Goal: Task Accomplishment & Management: Manage account settings

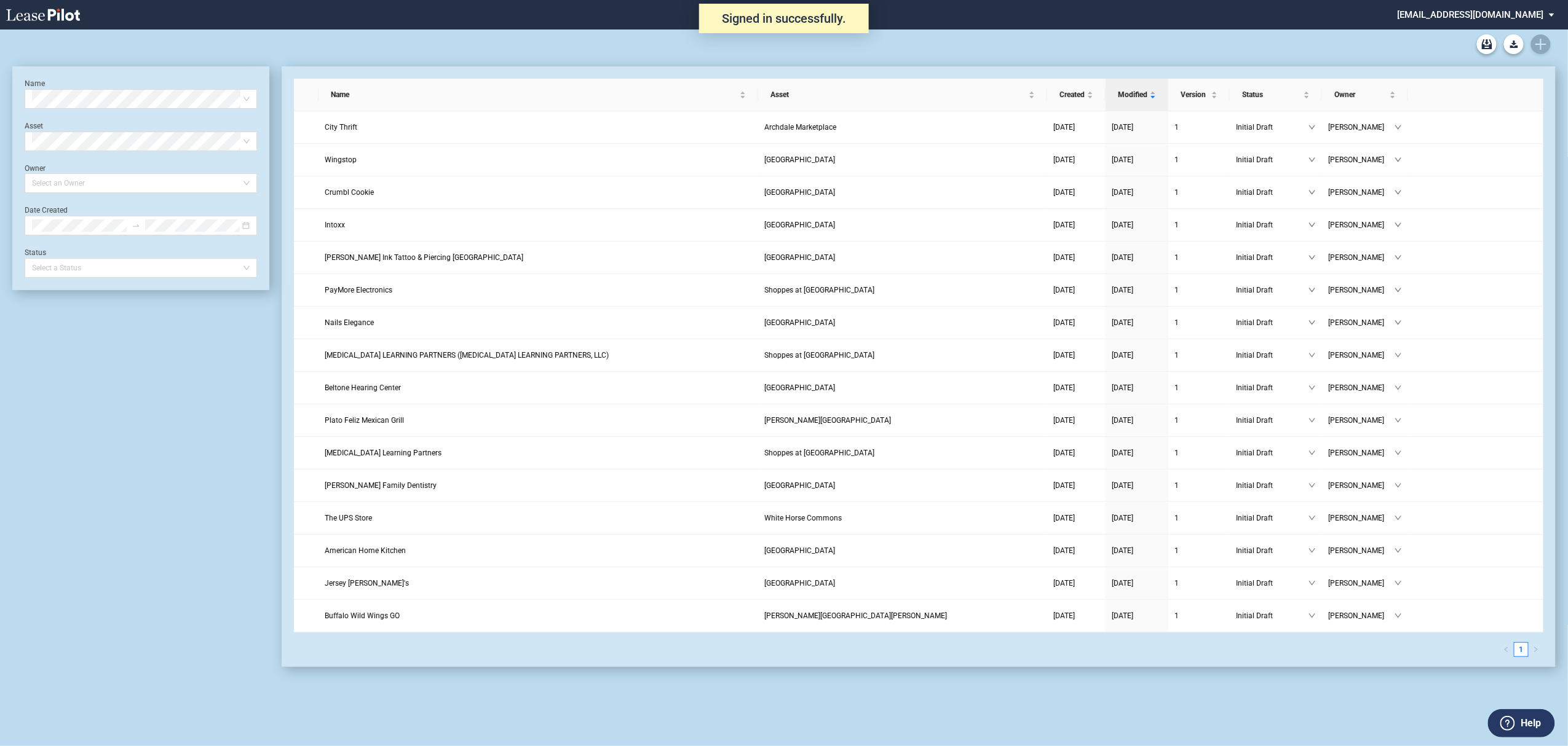
click at [1543, 49] on div at bounding box center [784, 44] width 1544 height 29
click at [1543, 43] on icon "Create new document" at bounding box center [1541, 44] width 11 height 11
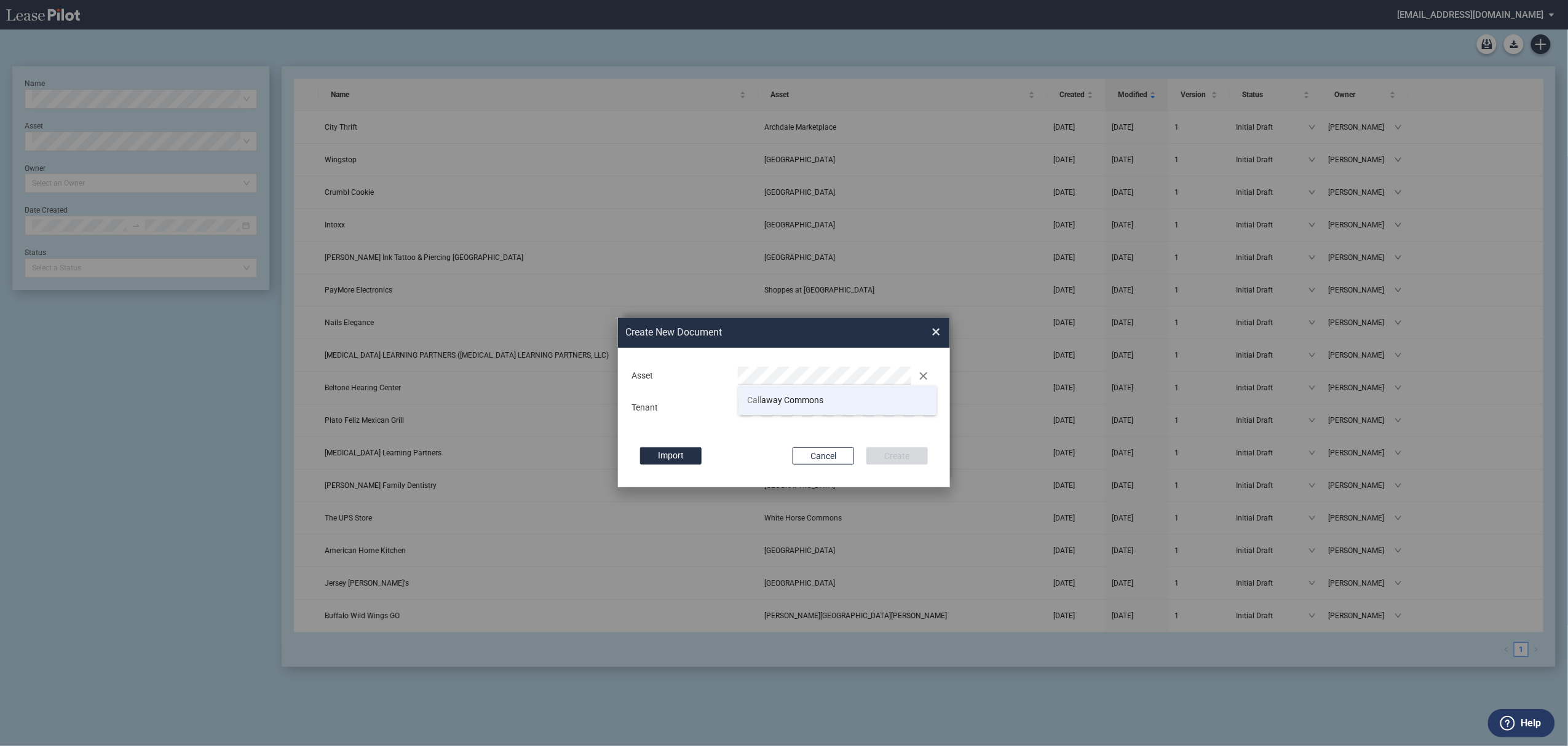
click at [780, 385] on li "Call away Commons" at bounding box center [837, 400] width 199 height 29
click at [866, 447] on button "Create" at bounding box center [897, 455] width 61 height 17
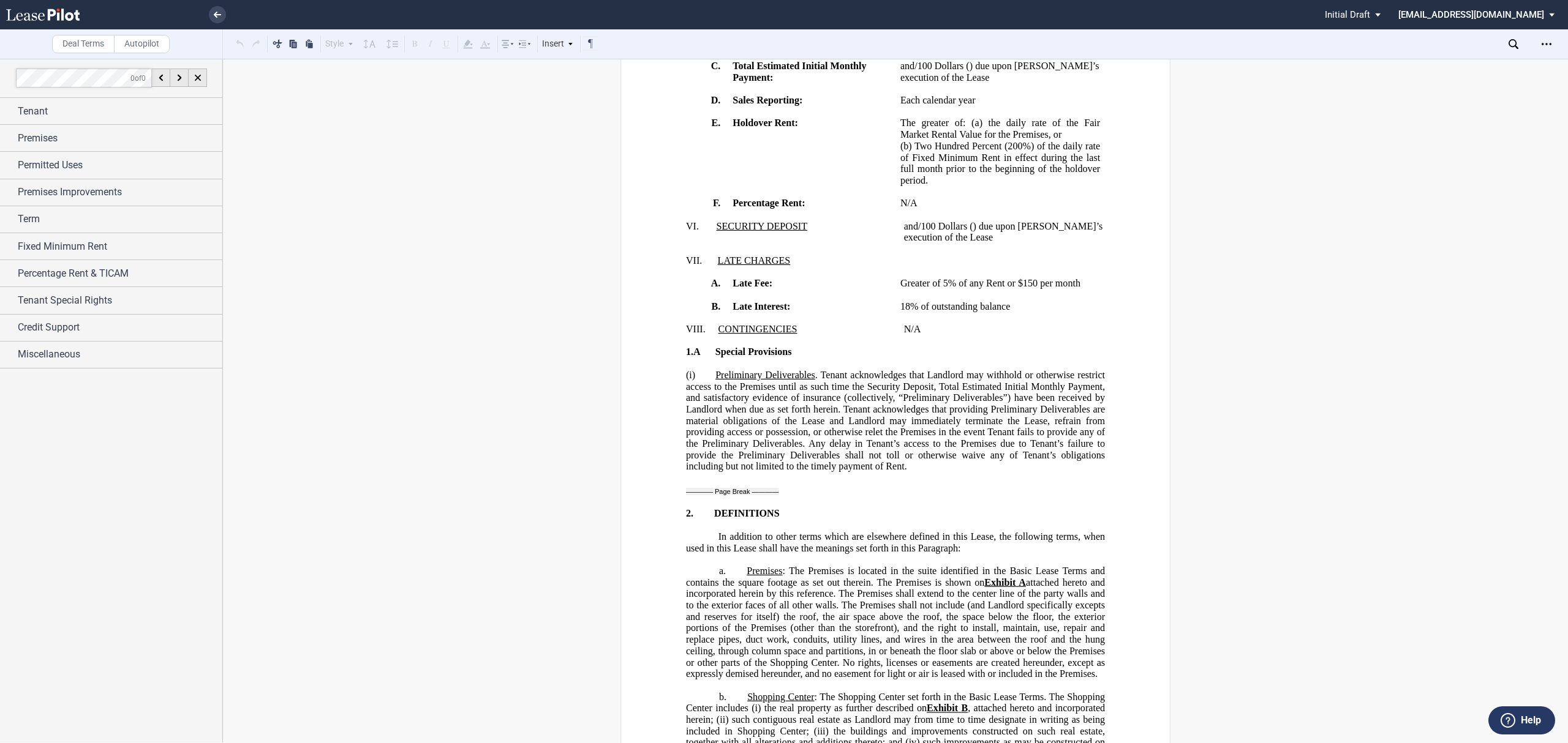
scroll to position [1550, 0]
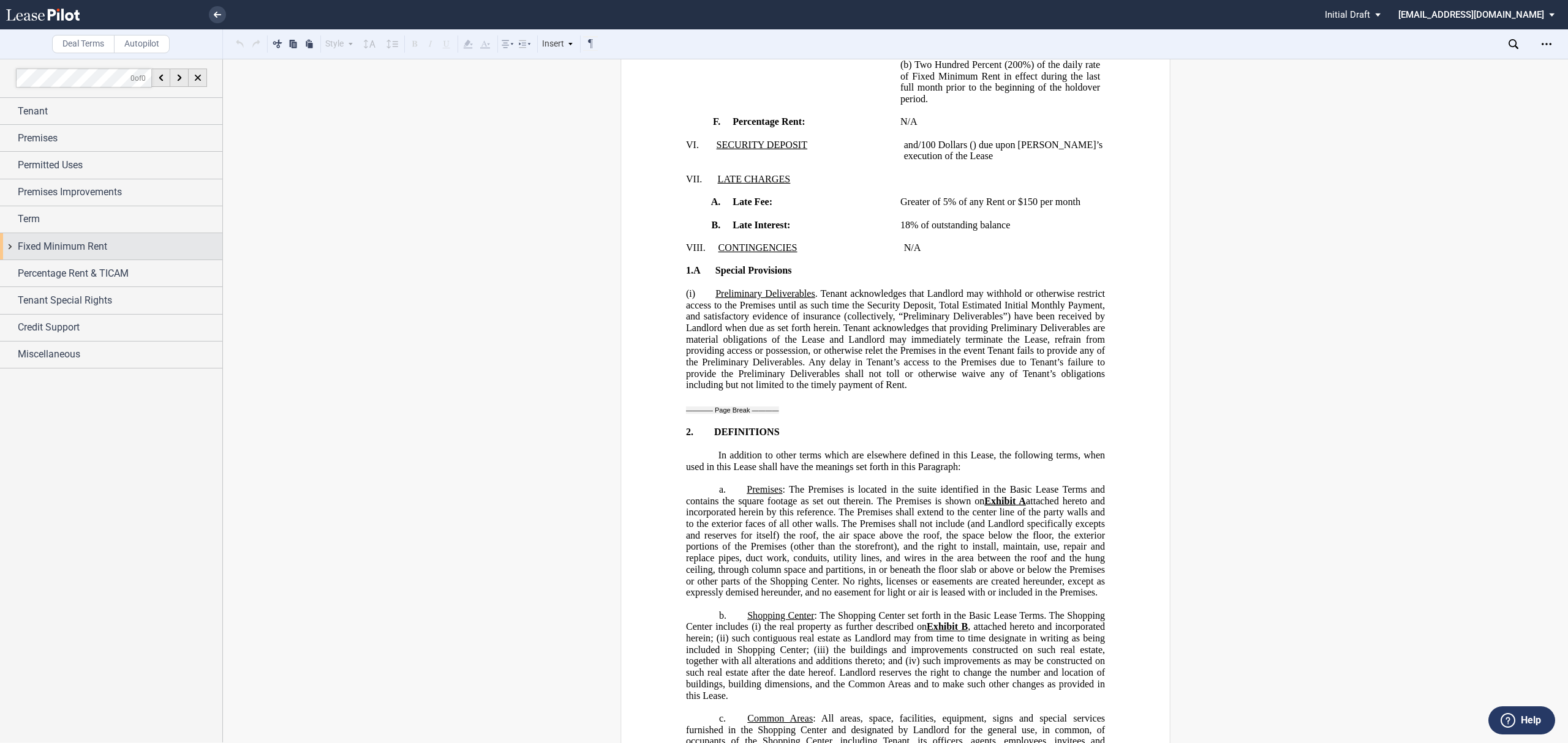
click at [60, 243] on span "Fixed Minimum Rent" at bounding box center [62, 247] width 89 height 15
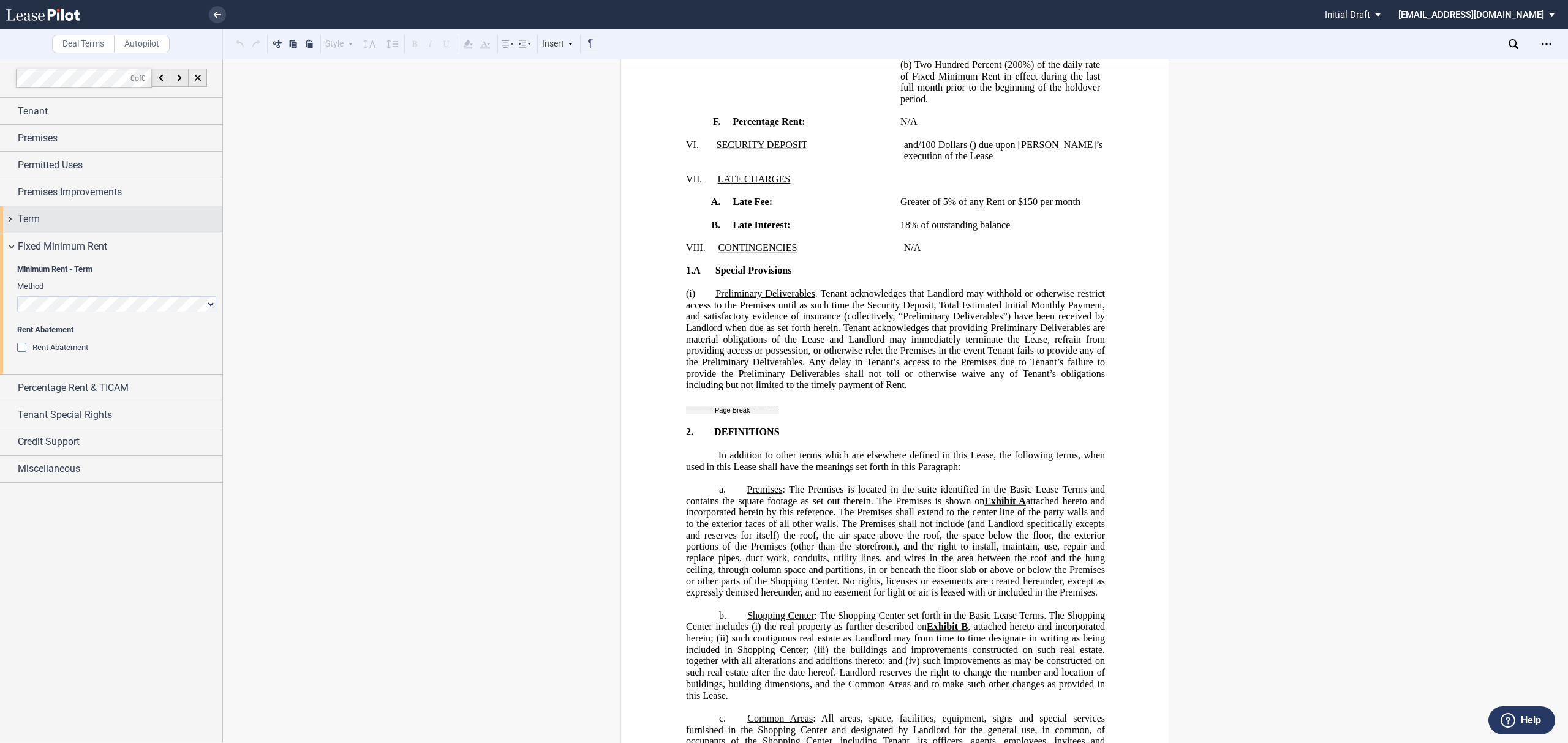
click at [69, 224] on div "Term" at bounding box center [120, 219] width 205 height 15
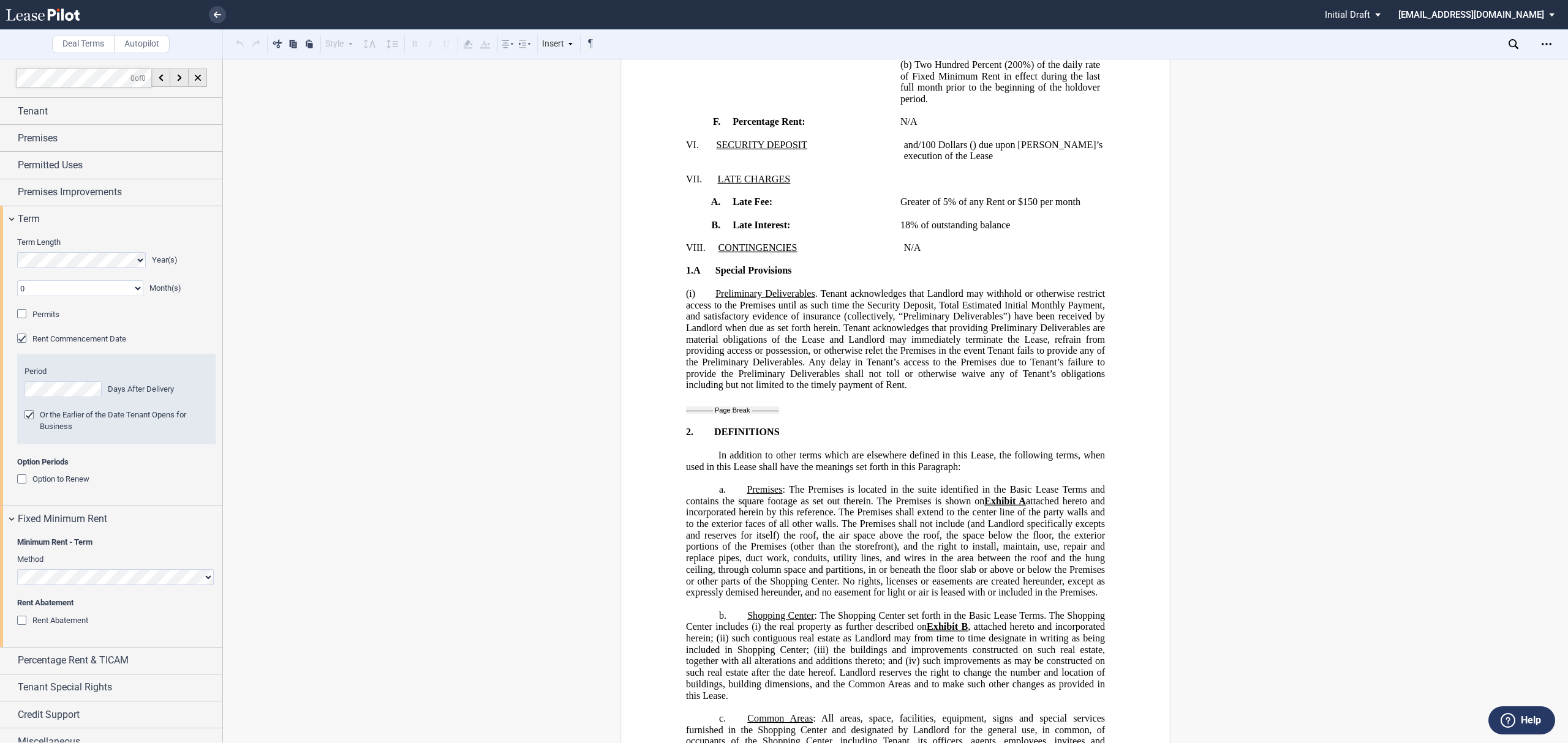
scroll to position [15, 0]
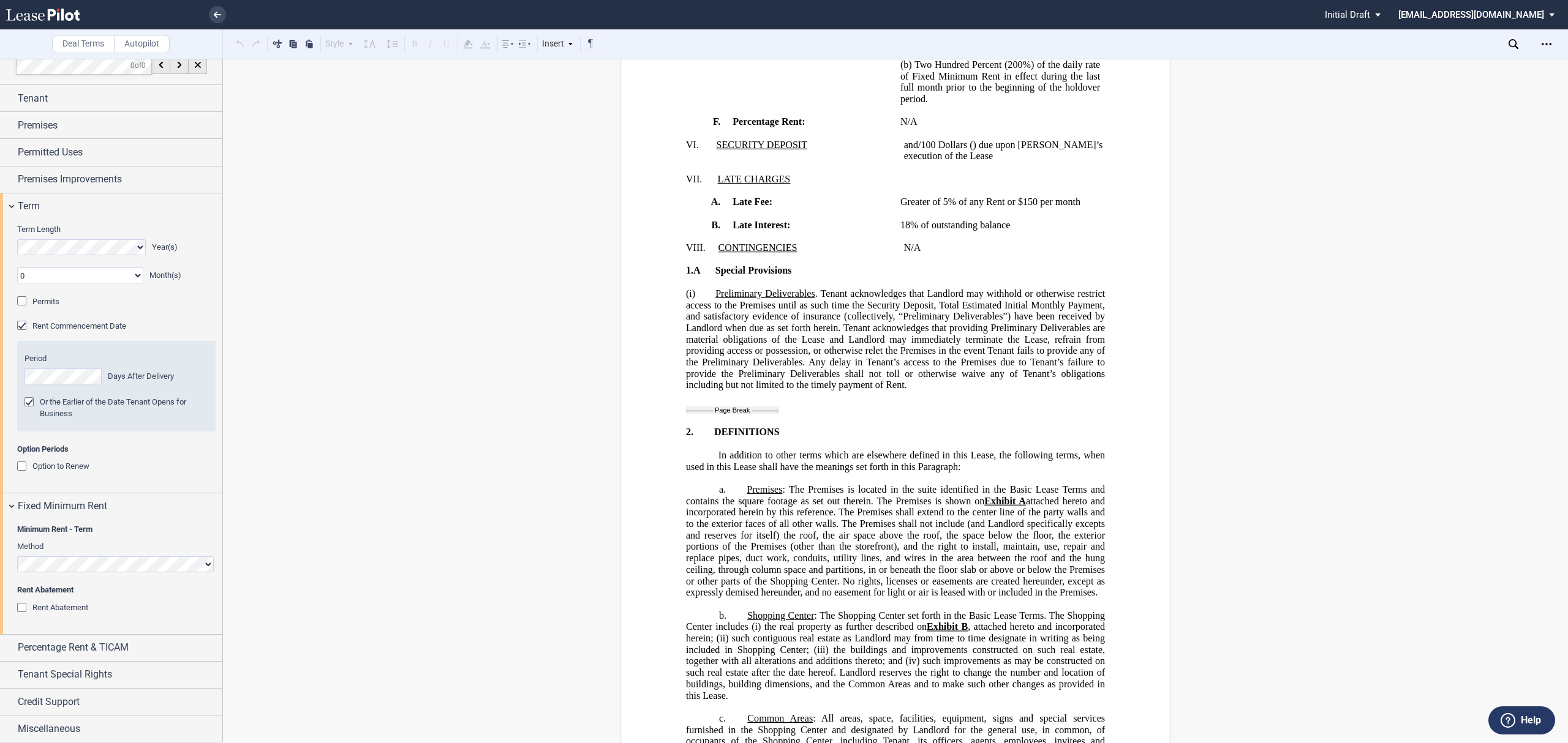
click at [77, 608] on span "Rent Abatement" at bounding box center [60, 607] width 56 height 9
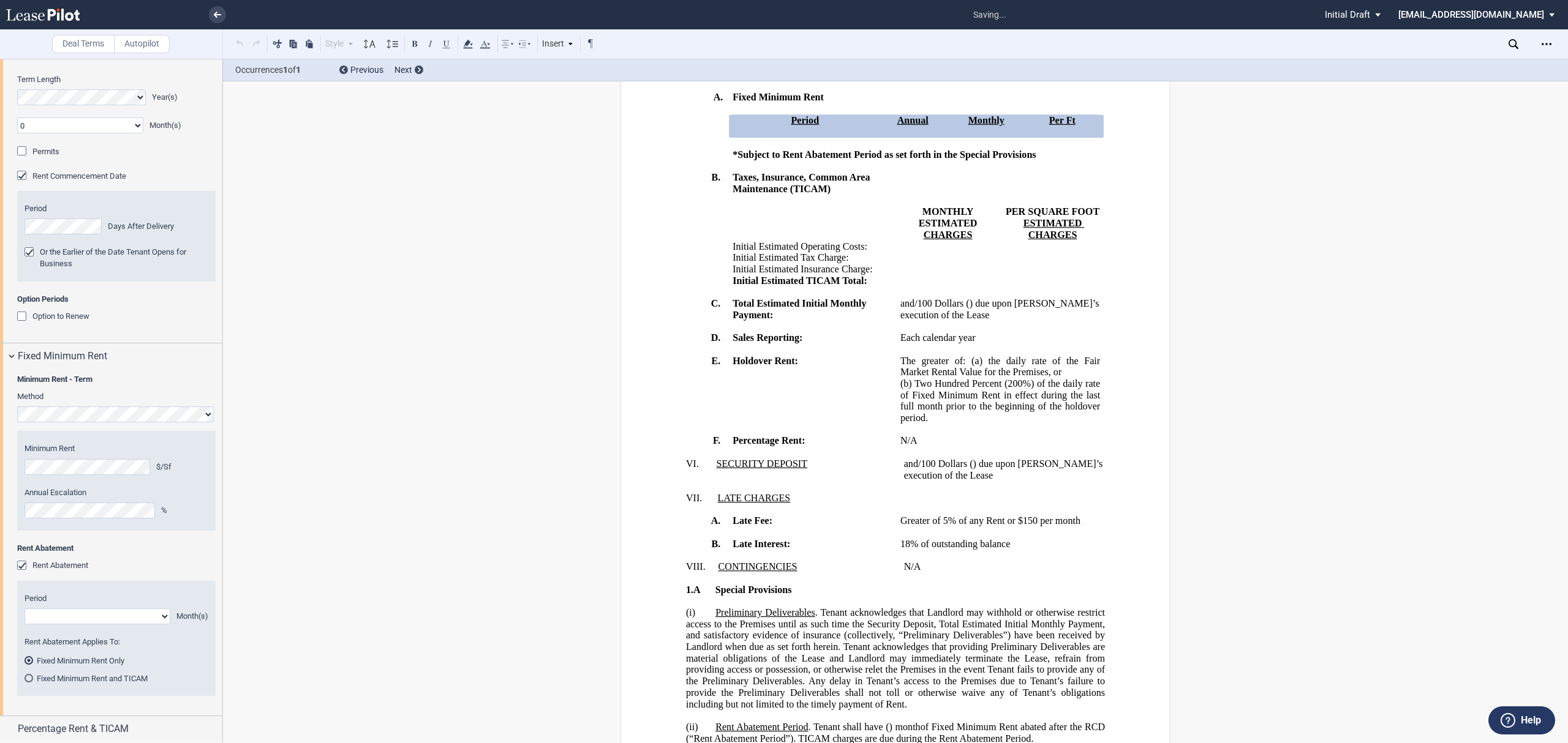
scroll to position [1298, 0]
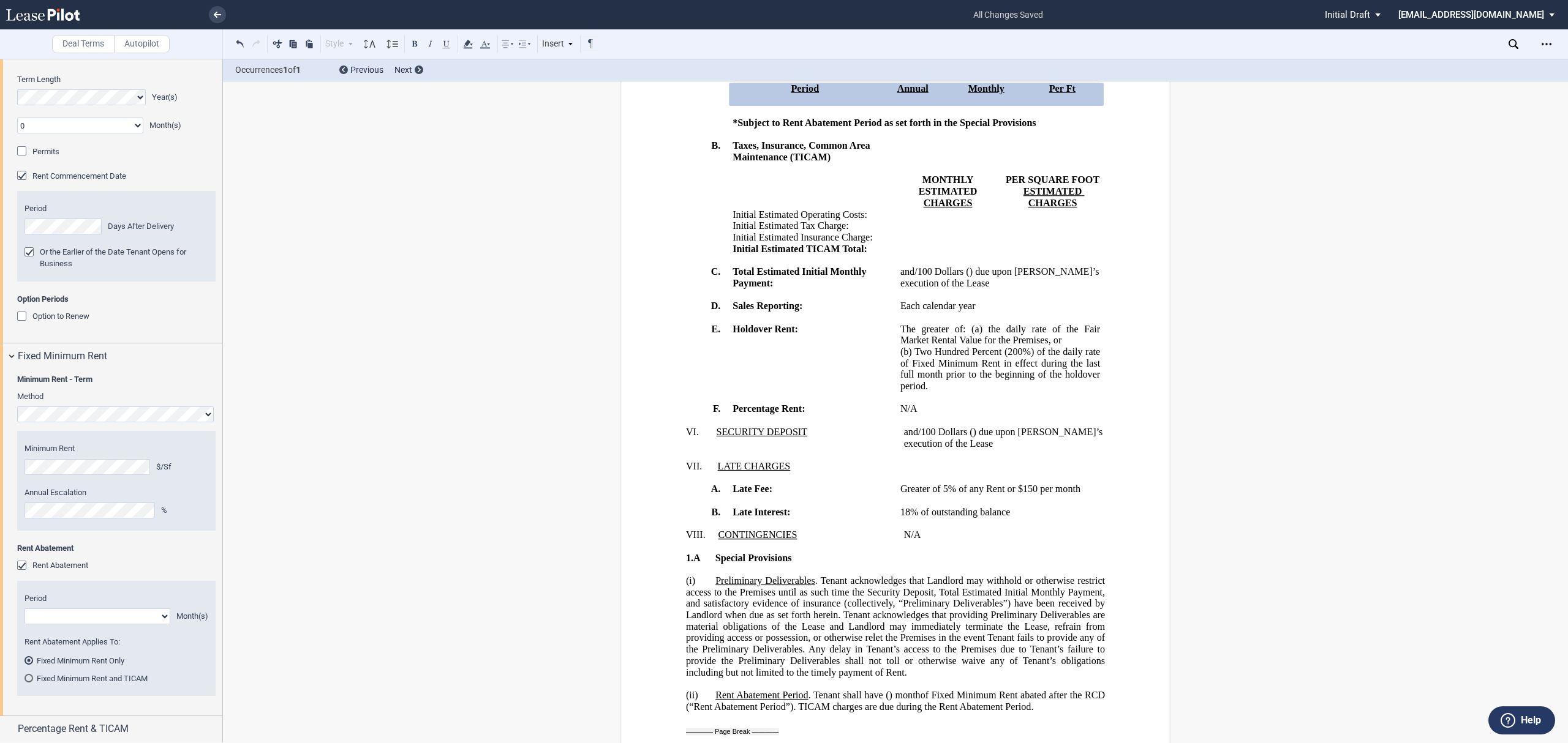
click at [75, 502] on editor-control "Annual Escalation %" at bounding box center [116, 503] width 184 height 31
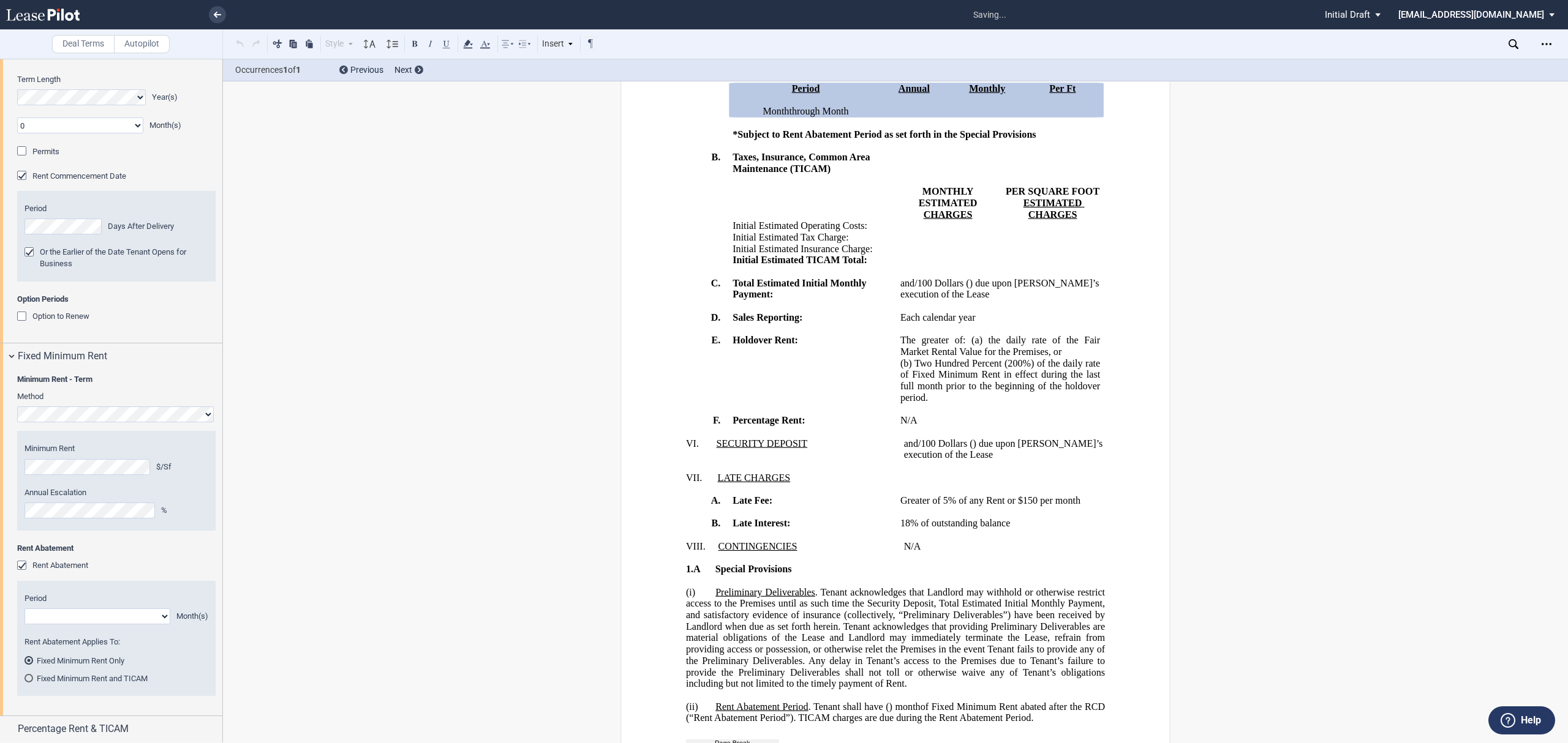
scroll to position [0, 0]
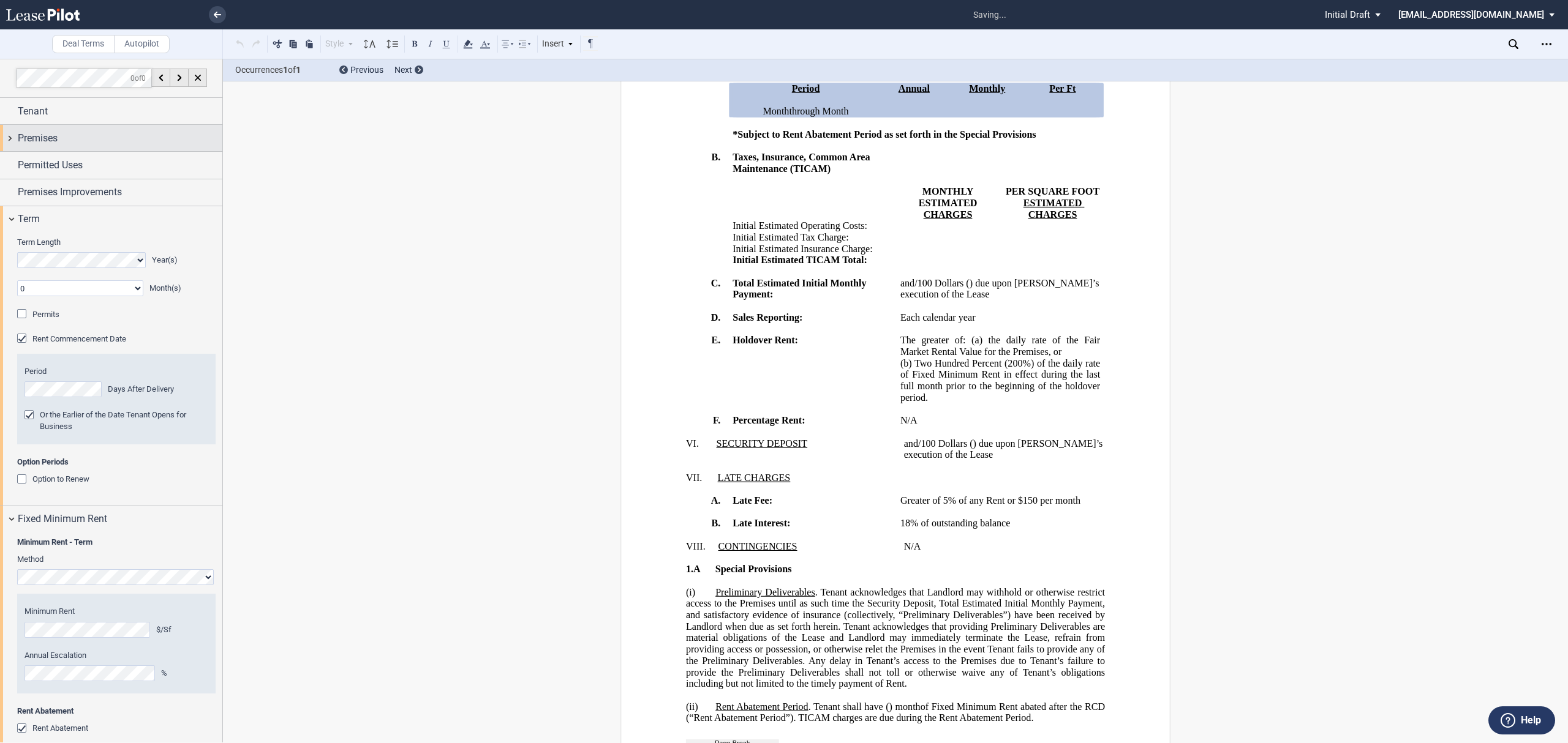
click at [98, 141] on div "Premises" at bounding box center [120, 138] width 205 height 15
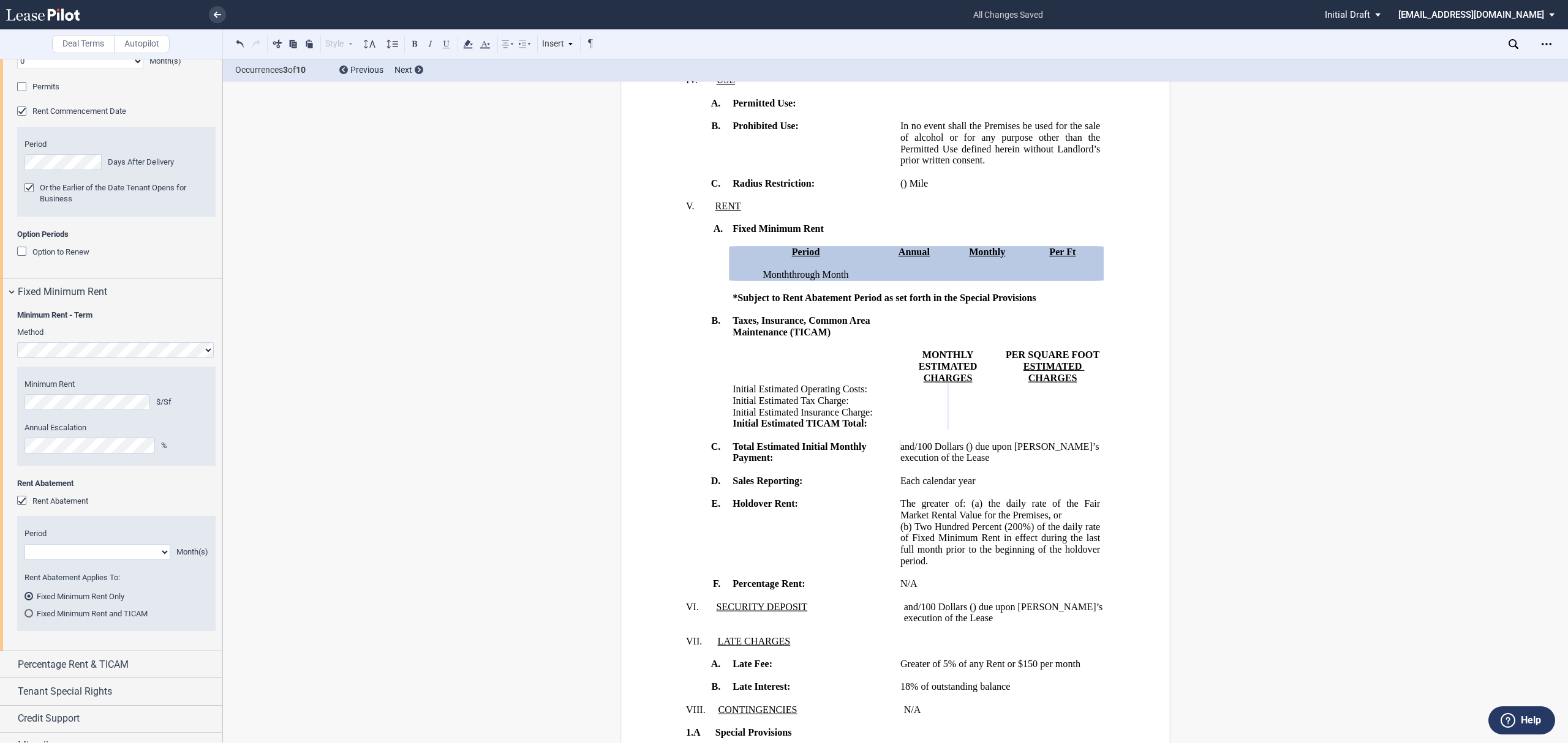
scroll to position [705, 0]
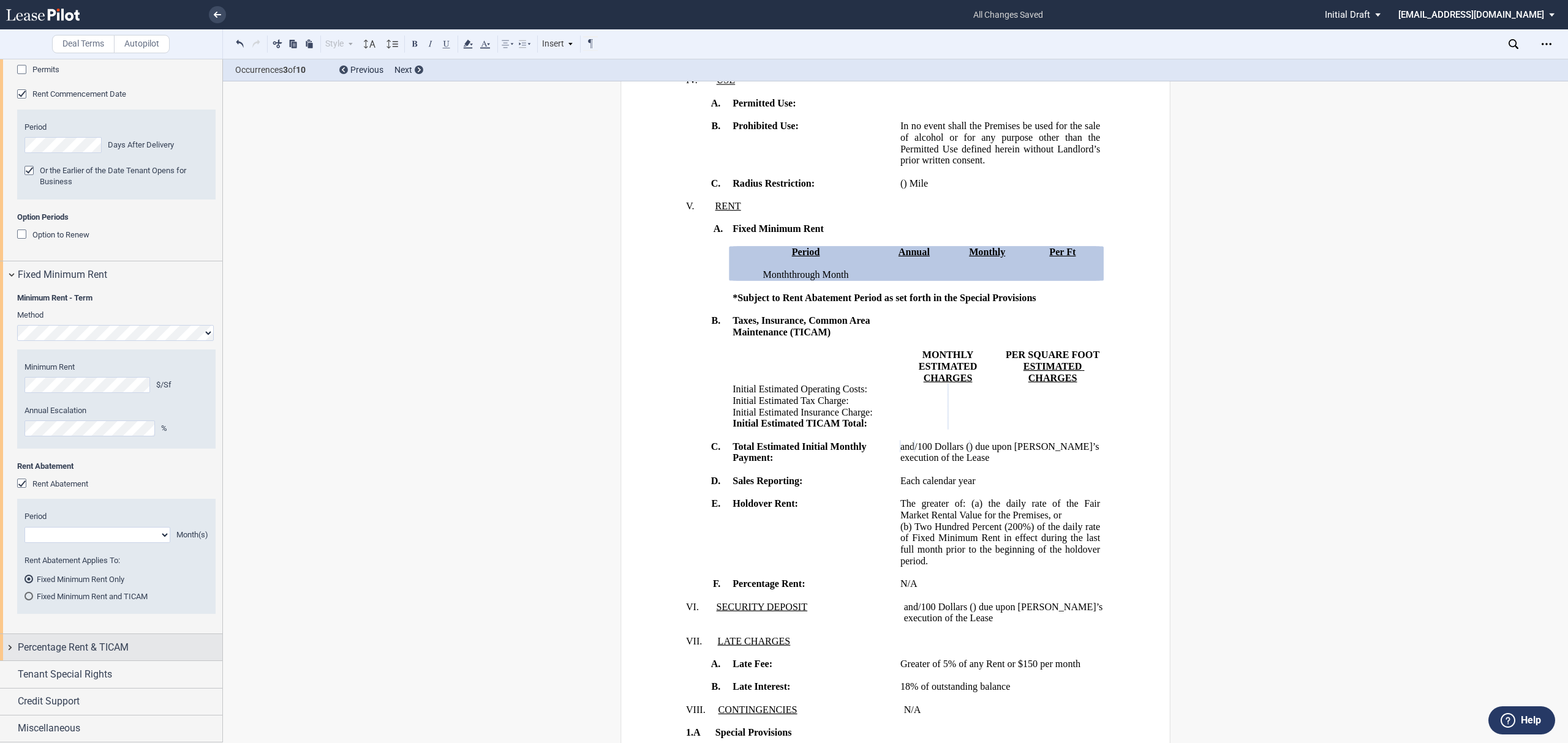
click at [107, 654] on div "Percentage Rent & TICAM" at bounding box center [111, 647] width 222 height 26
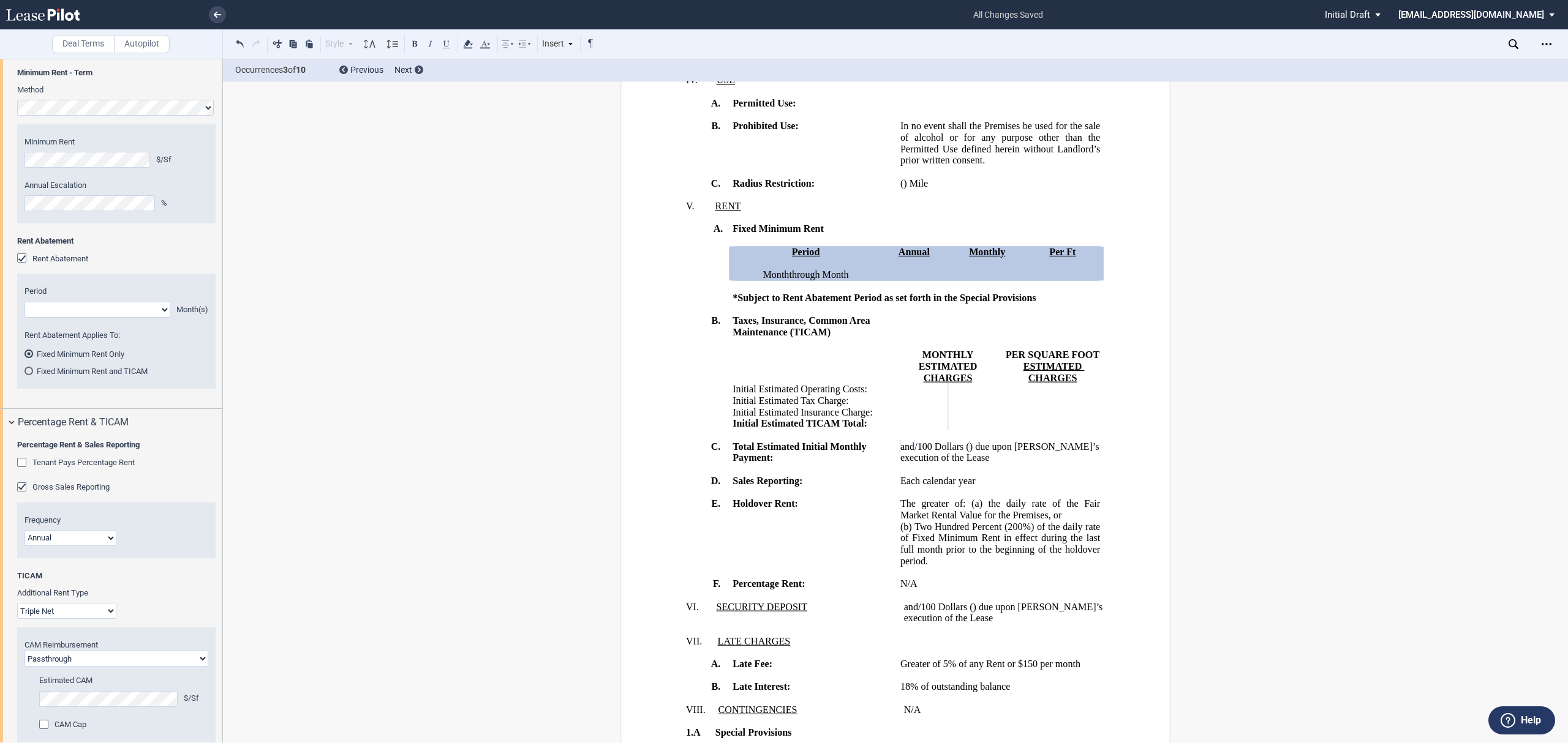
scroll to position [1113, 0]
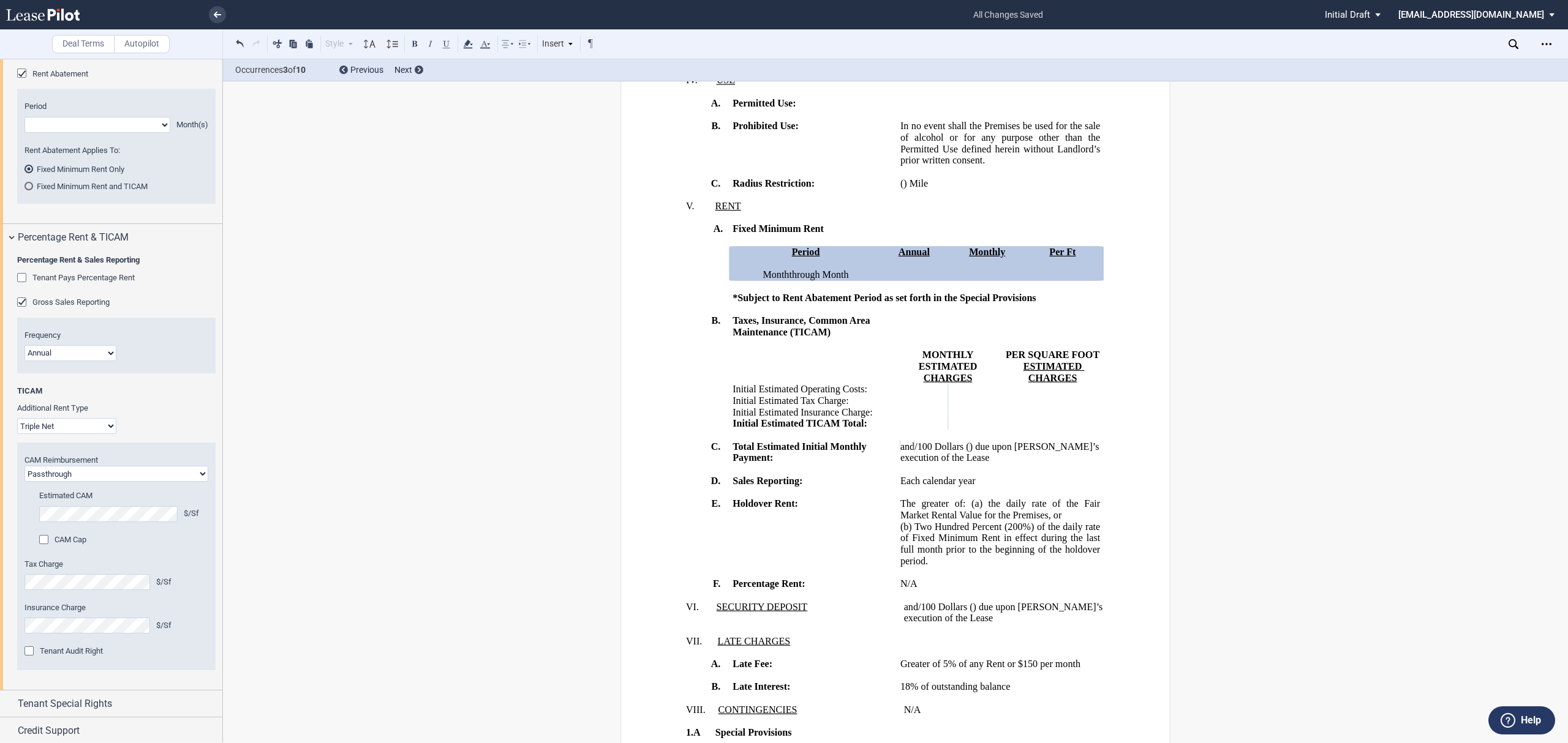
drag, startPoint x: 81, startPoint y: 422, endPoint x: 77, endPoint y: 432, distance: 10.8
click at [81, 422] on select "Gross Triple Net" at bounding box center [66, 426] width 99 height 16
click at [17, 434] on select "Gross Triple Net" at bounding box center [66, 426] width 99 height 16
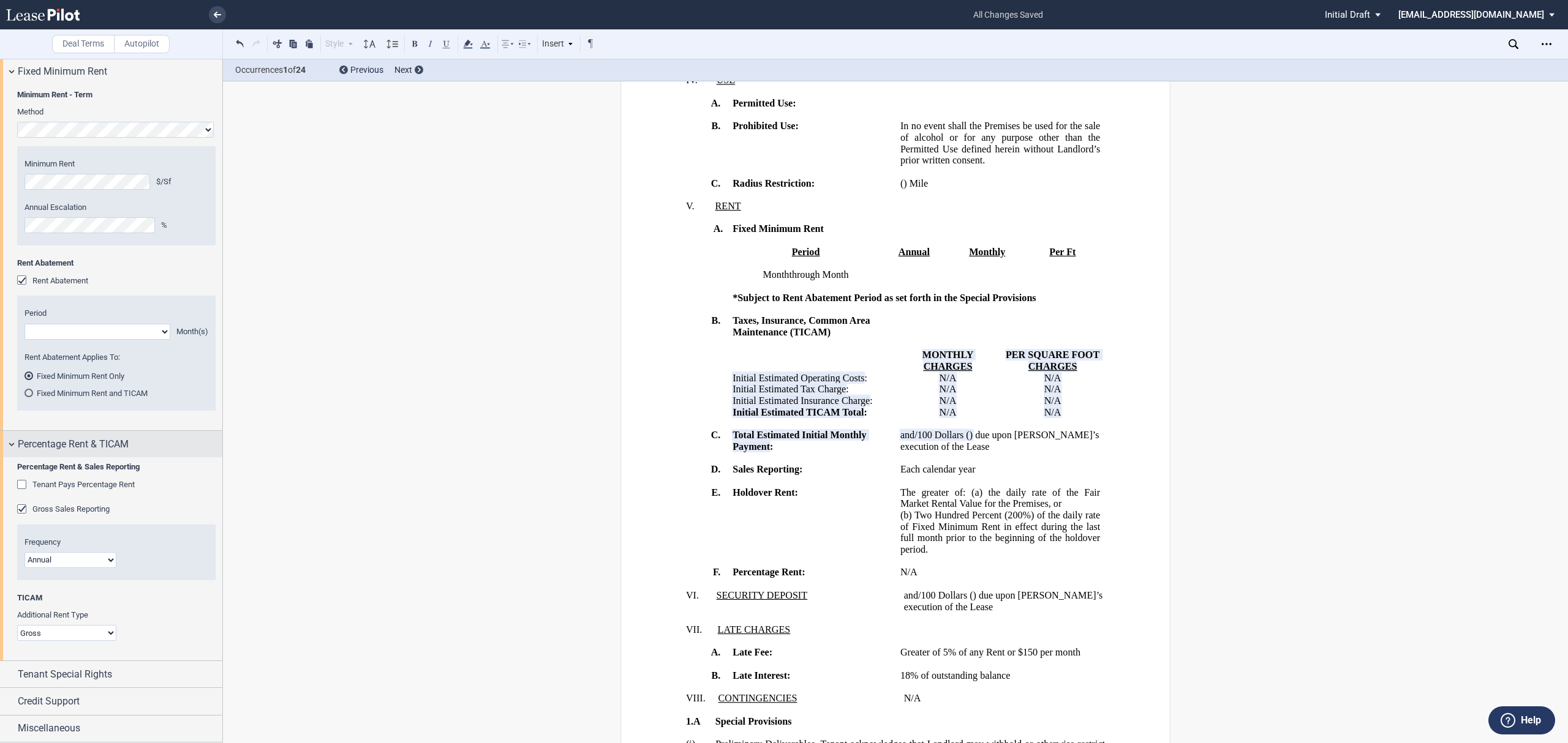
scroll to position [907, 0]
drag, startPoint x: 79, startPoint y: 631, endPoint x: 77, endPoint y: 636, distance: 5.4
click at [79, 631] on select "Gross Triple Net" at bounding box center [66, 633] width 99 height 16
select select "triple net"
click at [17, 625] on select "Gross Triple Net" at bounding box center [66, 633] width 99 height 16
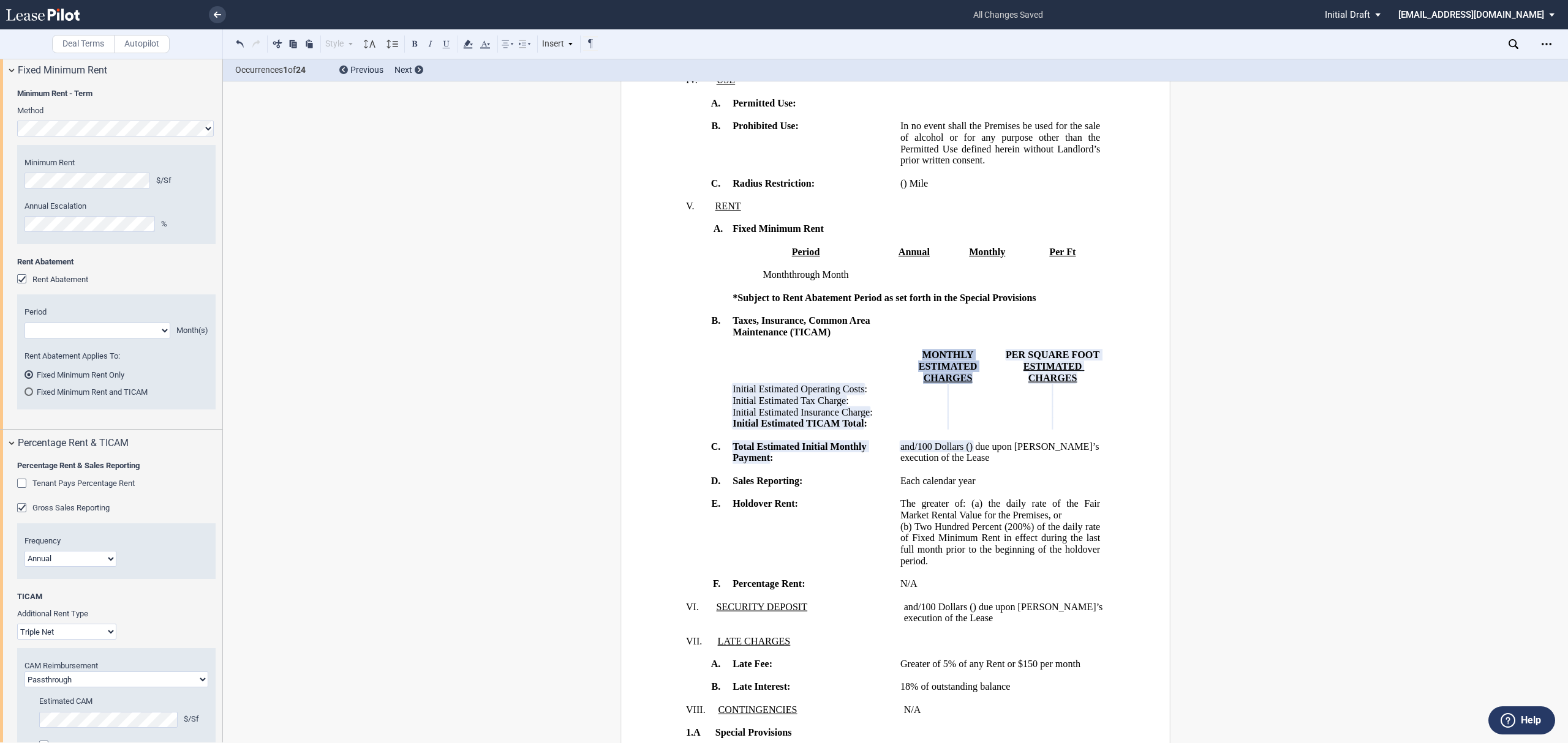
scroll to position [1113, 0]
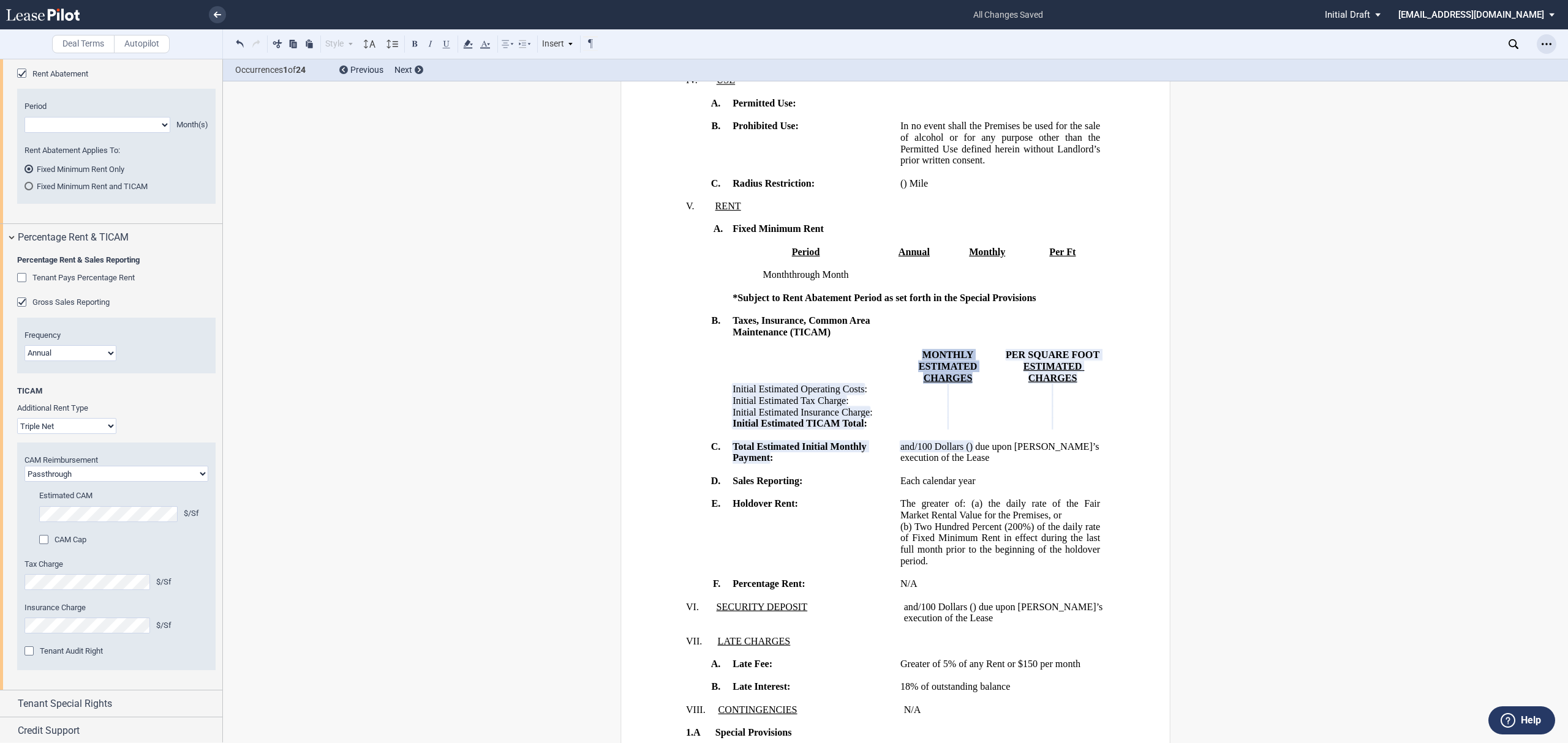
click at [1551, 45] on div "Open Lease options menu" at bounding box center [1546, 44] width 19 height 19
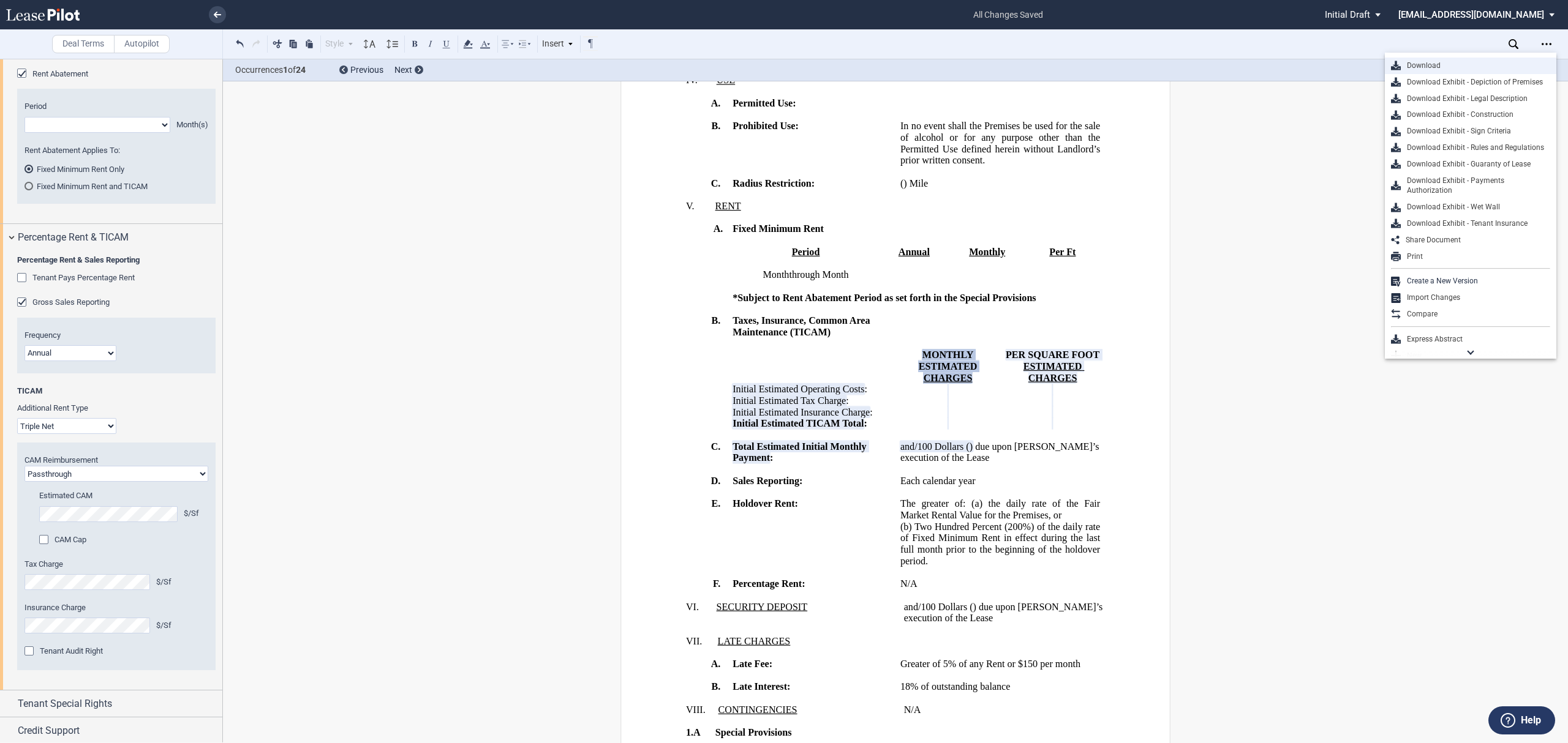
click at [1484, 62] on div "Download" at bounding box center [1475, 66] width 149 height 11
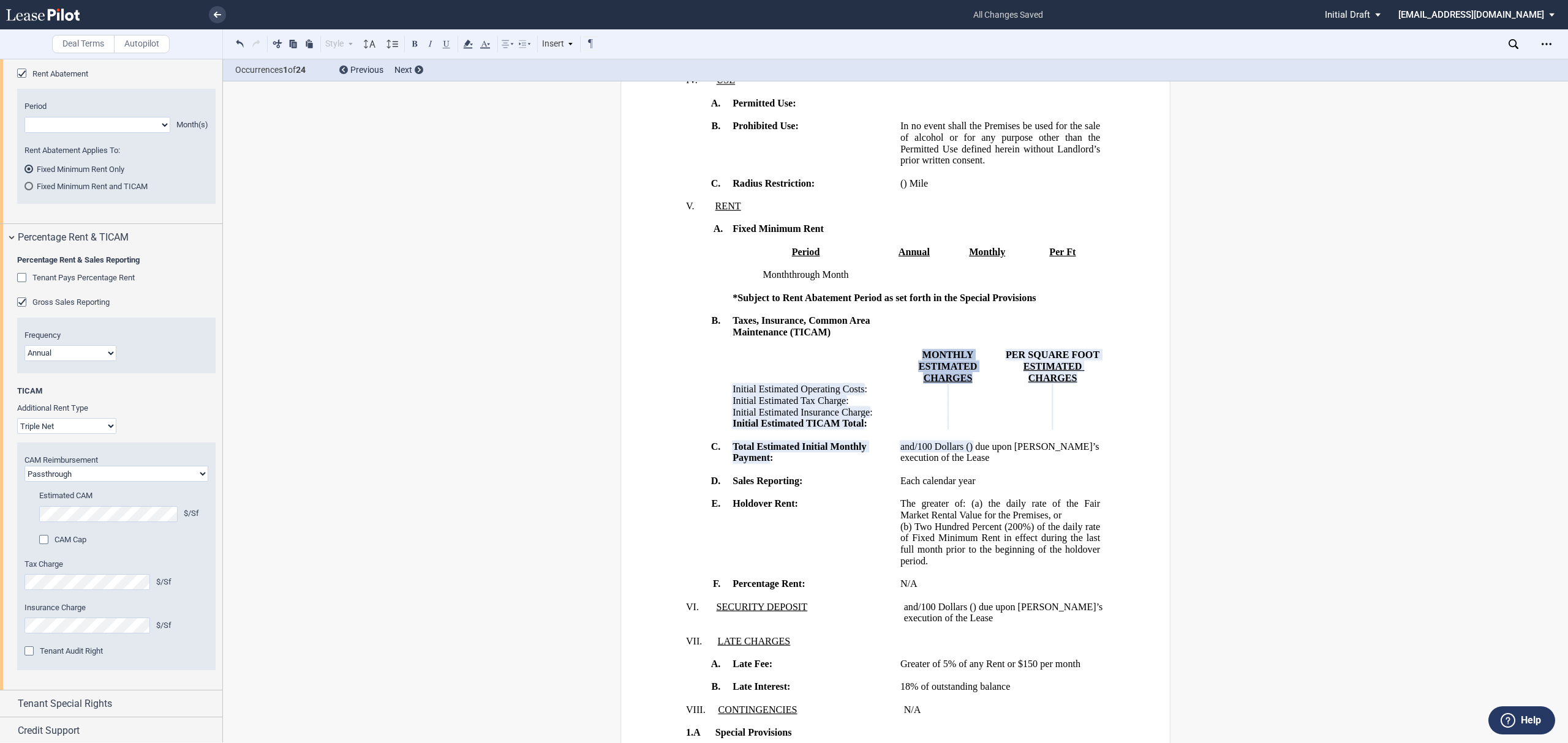
click at [207, 13] on li at bounding box center [175, 14] width 100 height 29
click at [210, 15] on link at bounding box center [217, 14] width 17 height 17
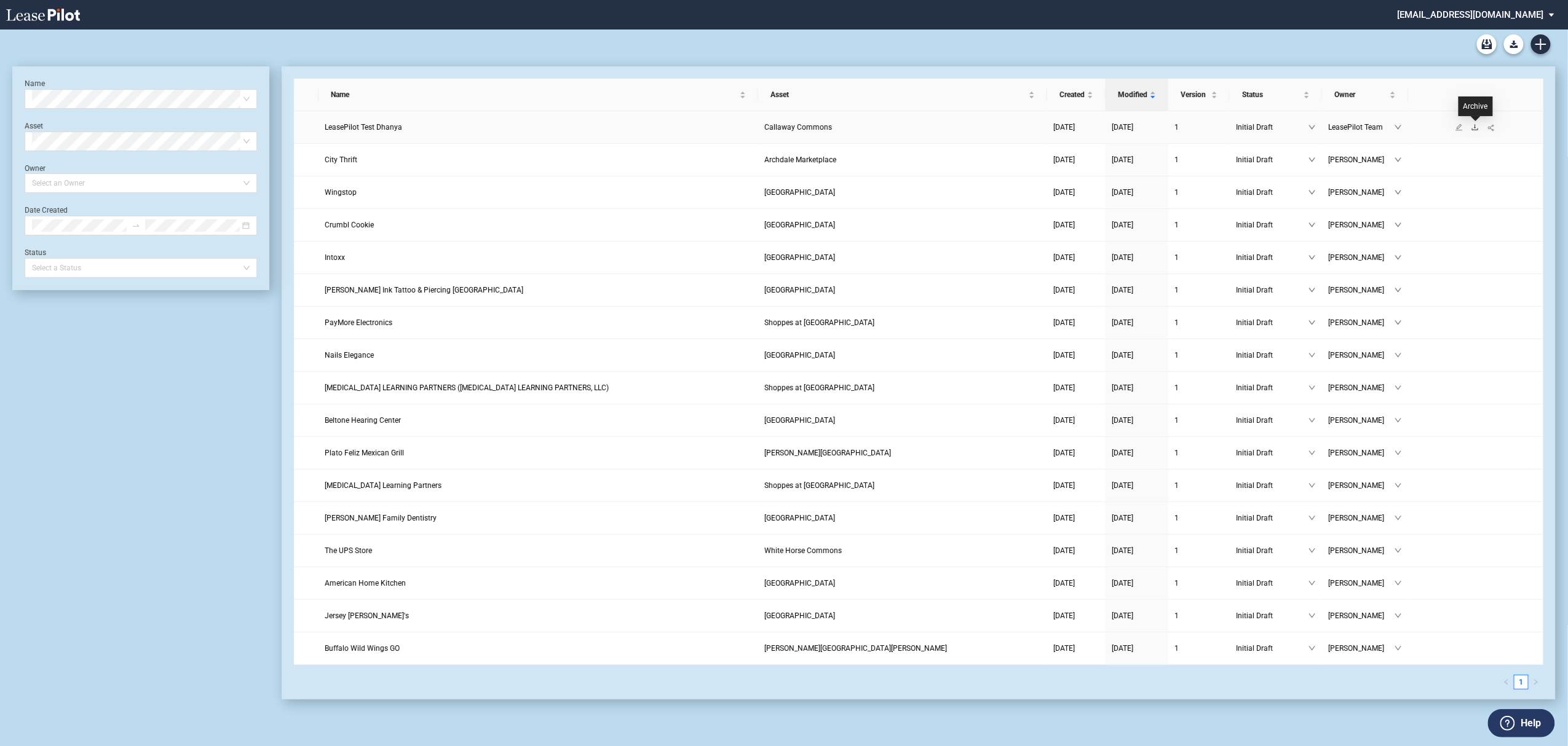
click at [1475, 123] on icon "download" at bounding box center [1475, 127] width 8 height 8
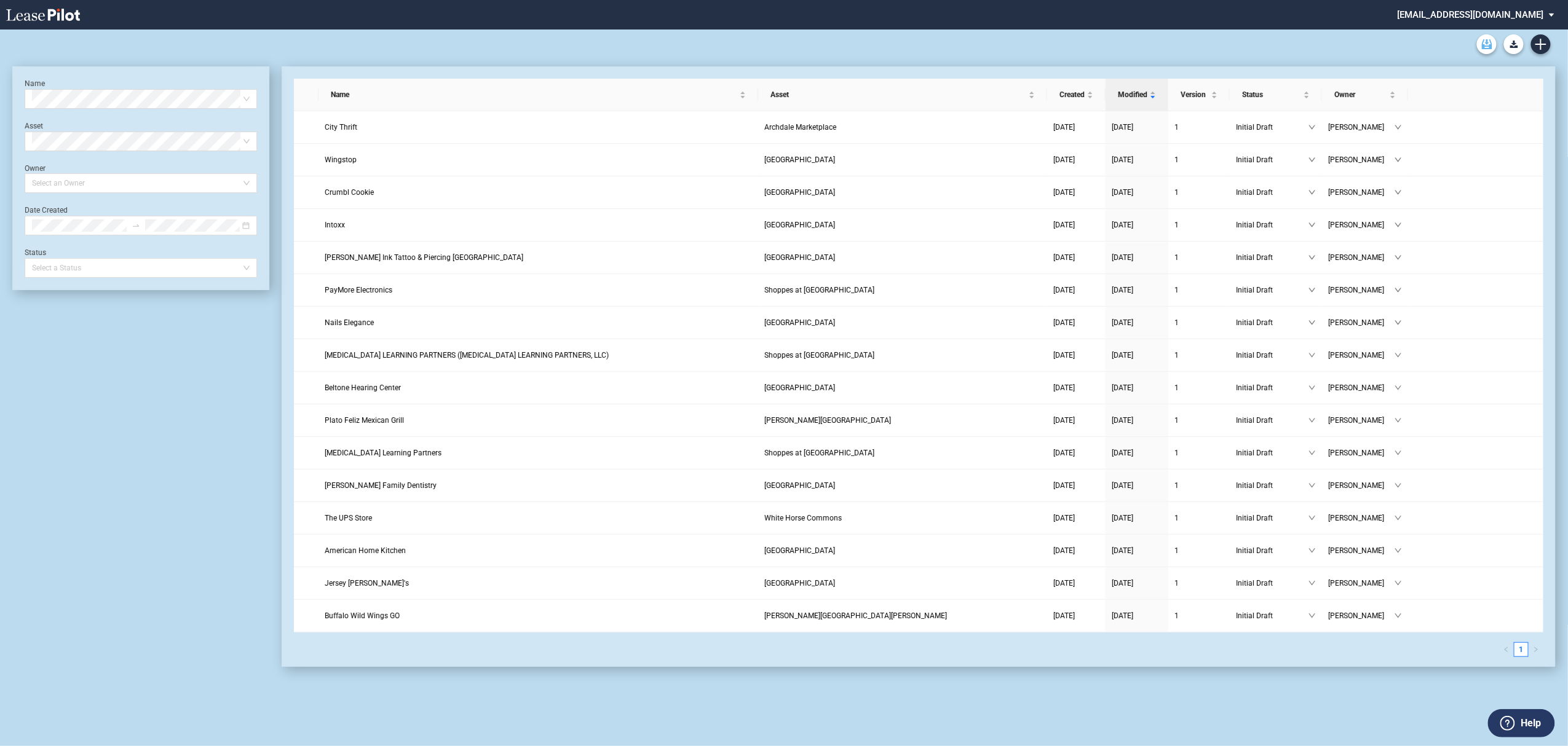
click at [1489, 43] on icon "Archive" at bounding box center [1487, 44] width 11 height 10
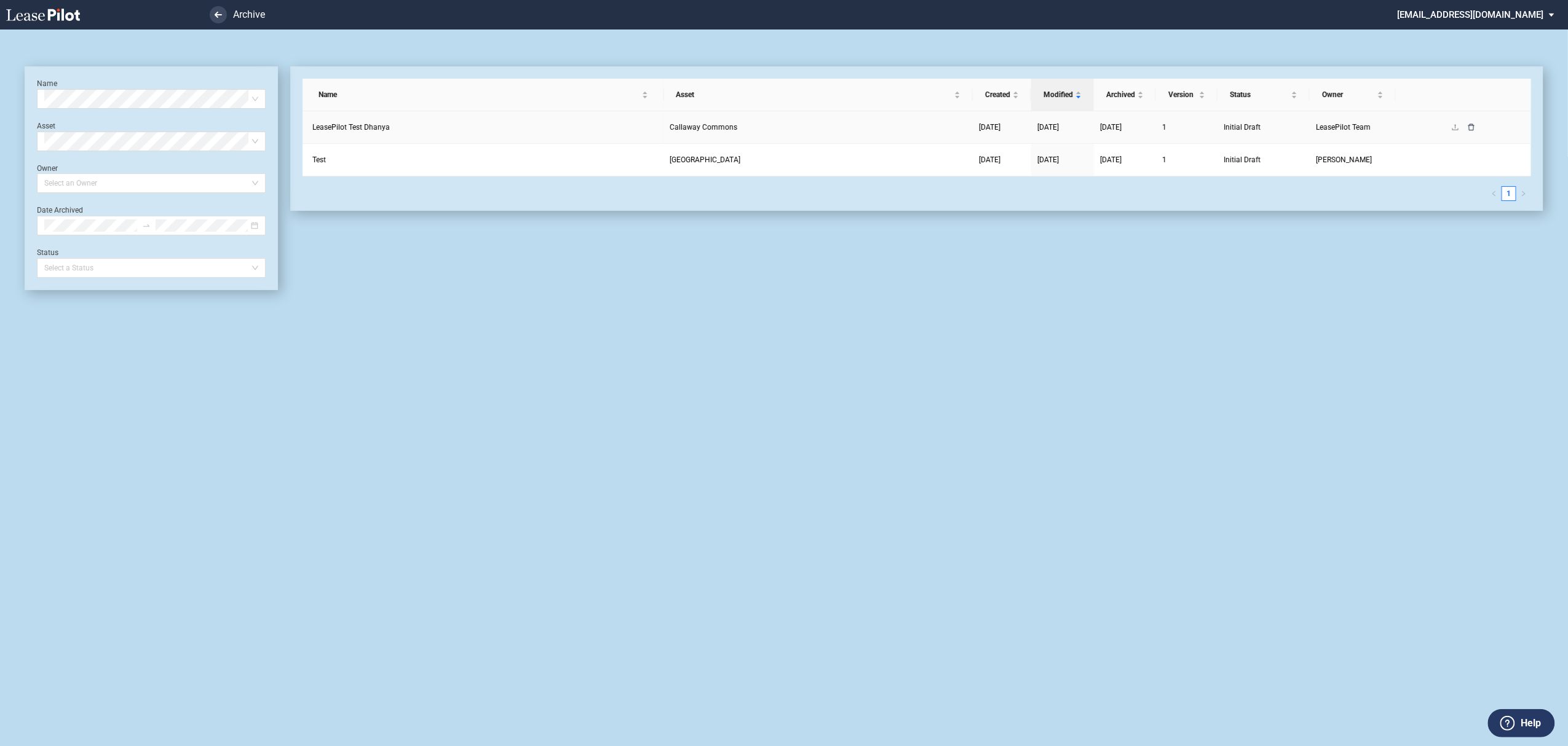
click at [1473, 124] on icon "delete" at bounding box center [1471, 127] width 6 height 7
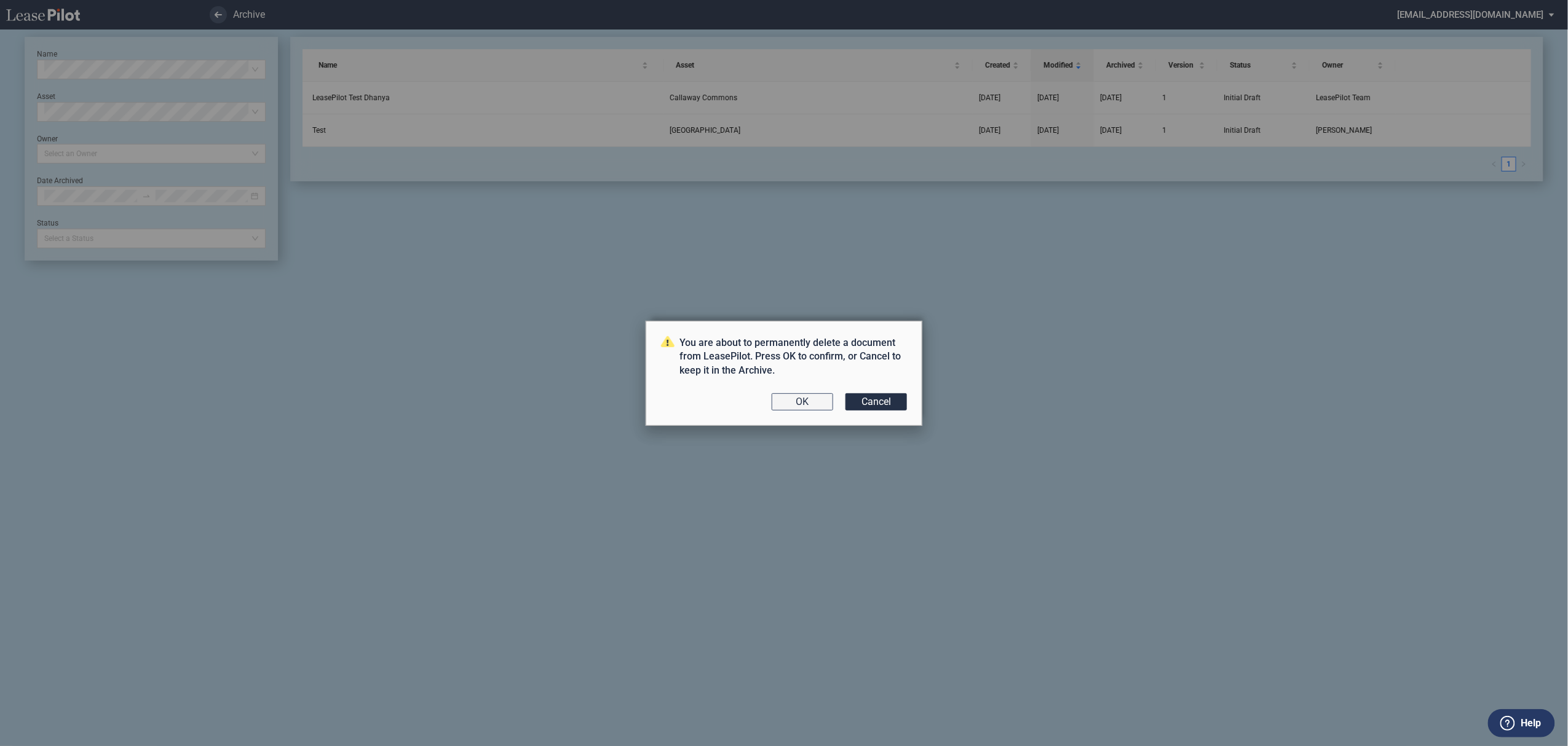
click at [793, 408] on button "OK" at bounding box center [802, 401] width 61 height 17
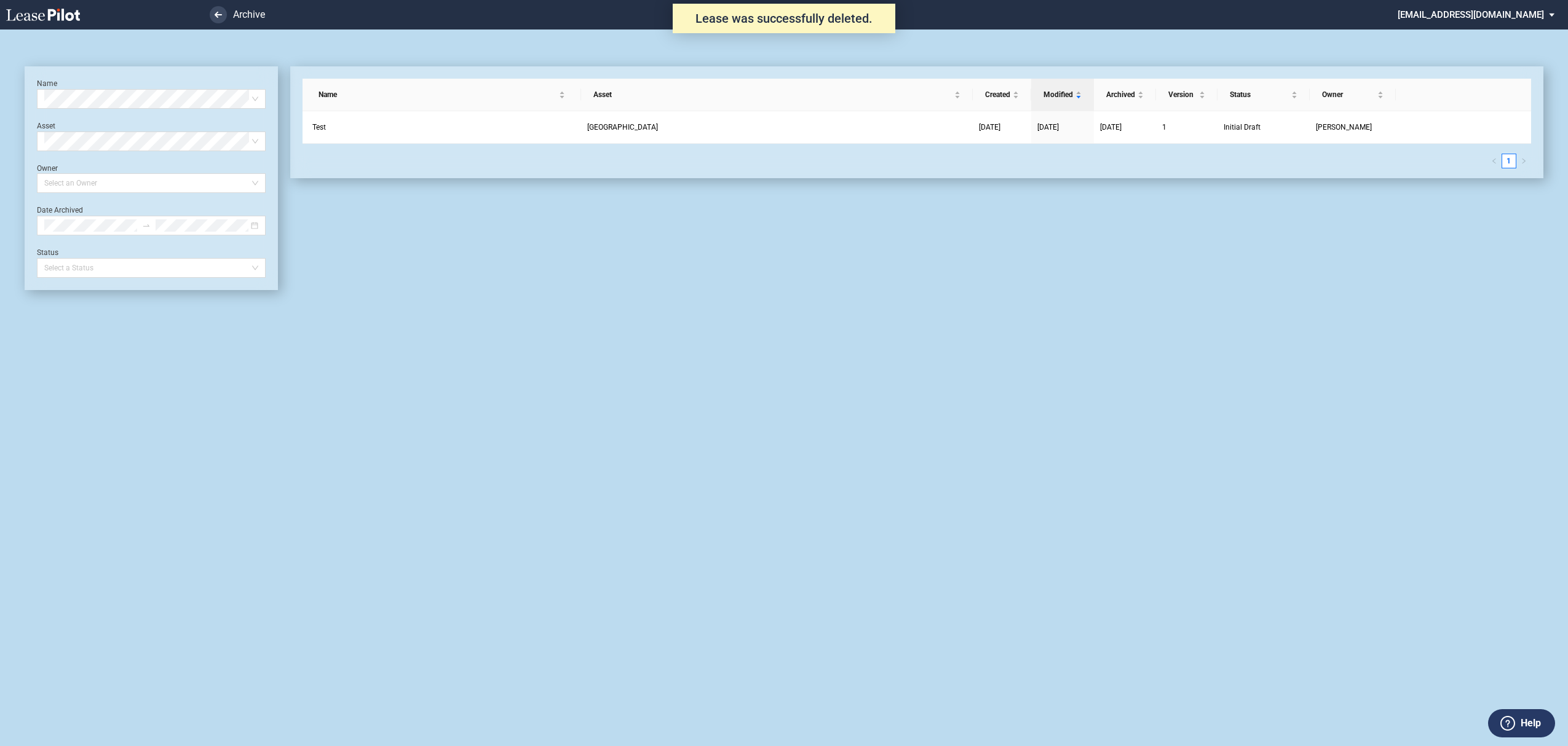
scroll to position [29, 0]
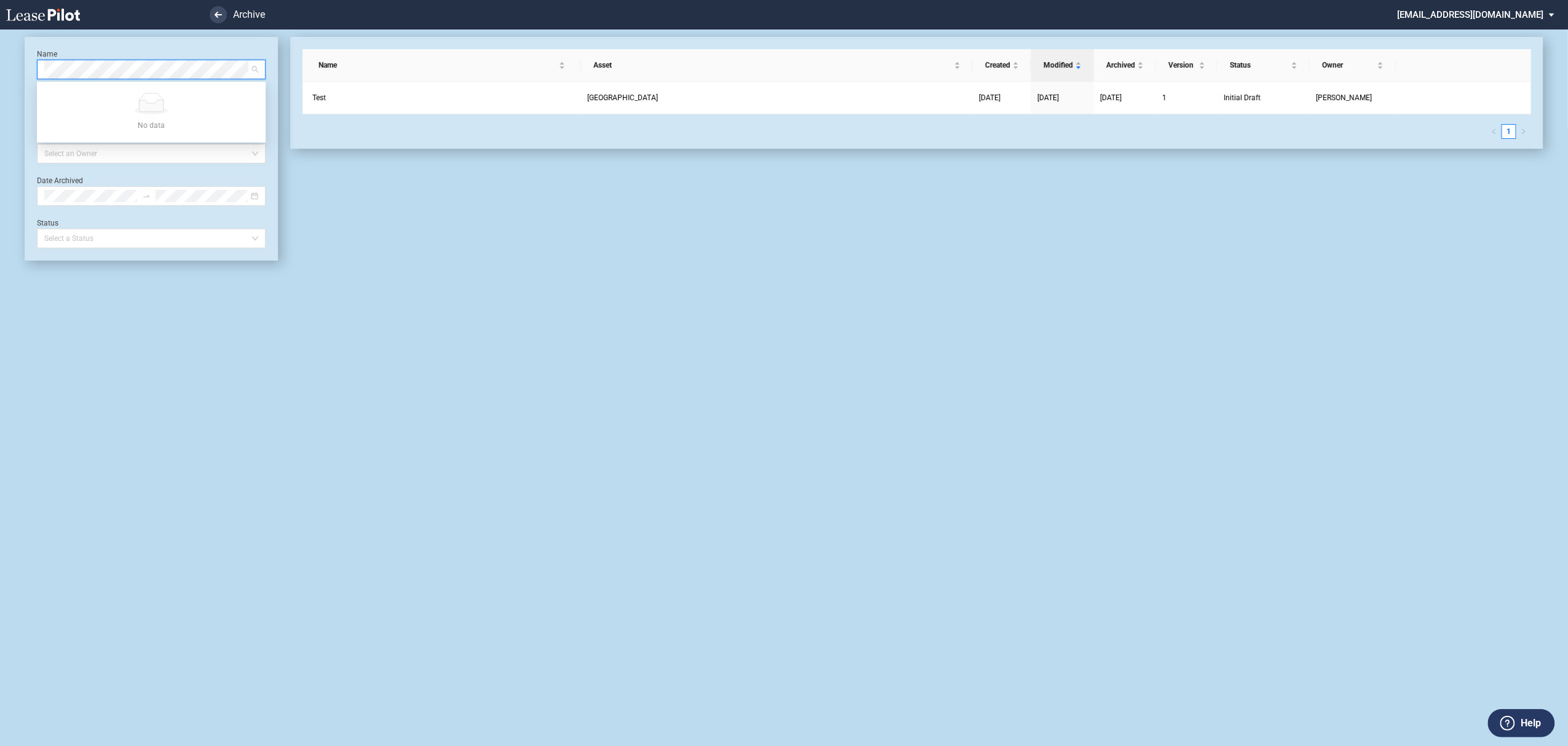
click at [32, 17] on icon at bounding box center [43, 15] width 74 height 13
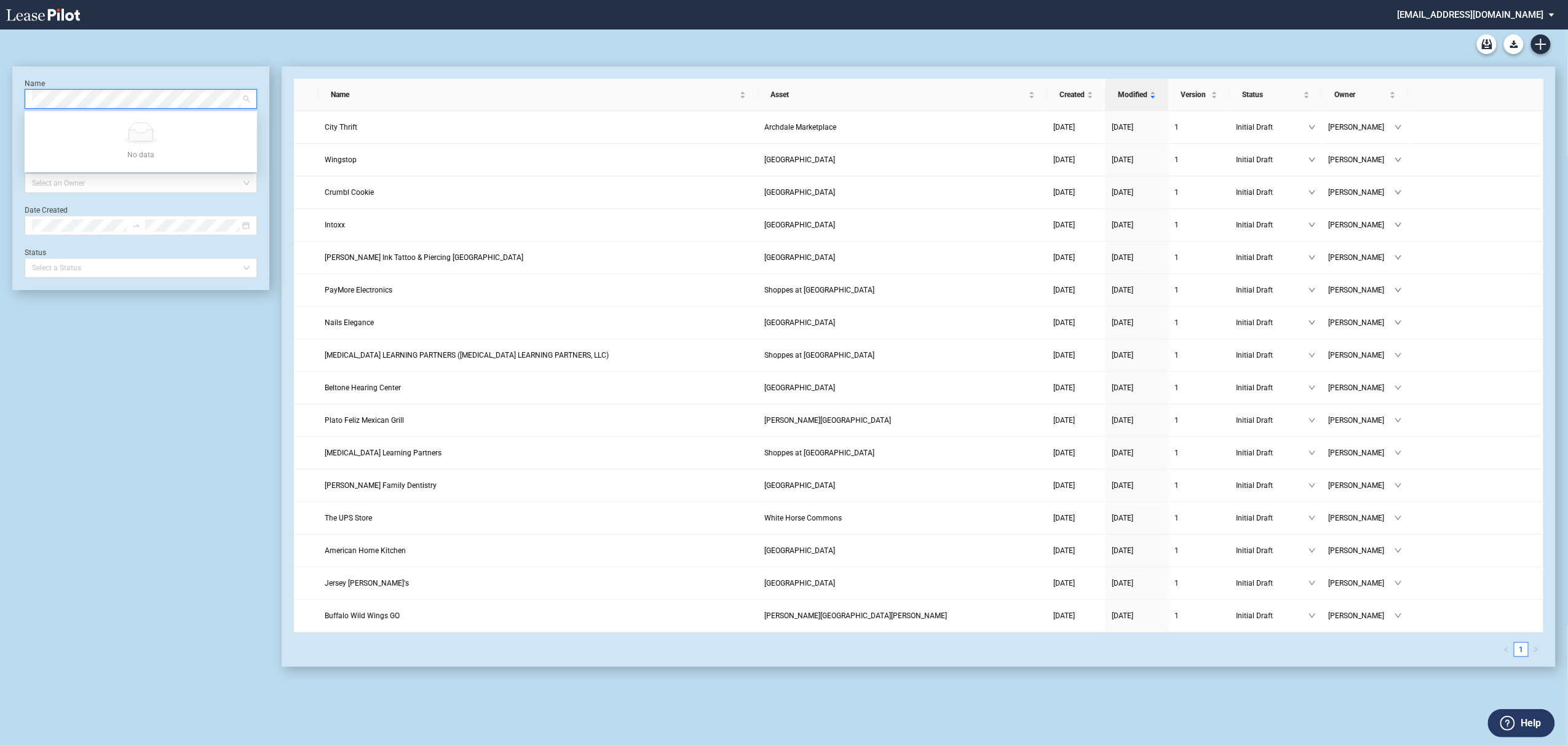
click at [1489, 8] on md-select "[EMAIL_ADDRESS][DOMAIN_NAME] Super Admin Area Admin Area Settings Sign Out" at bounding box center [1480, 14] width 169 height 28
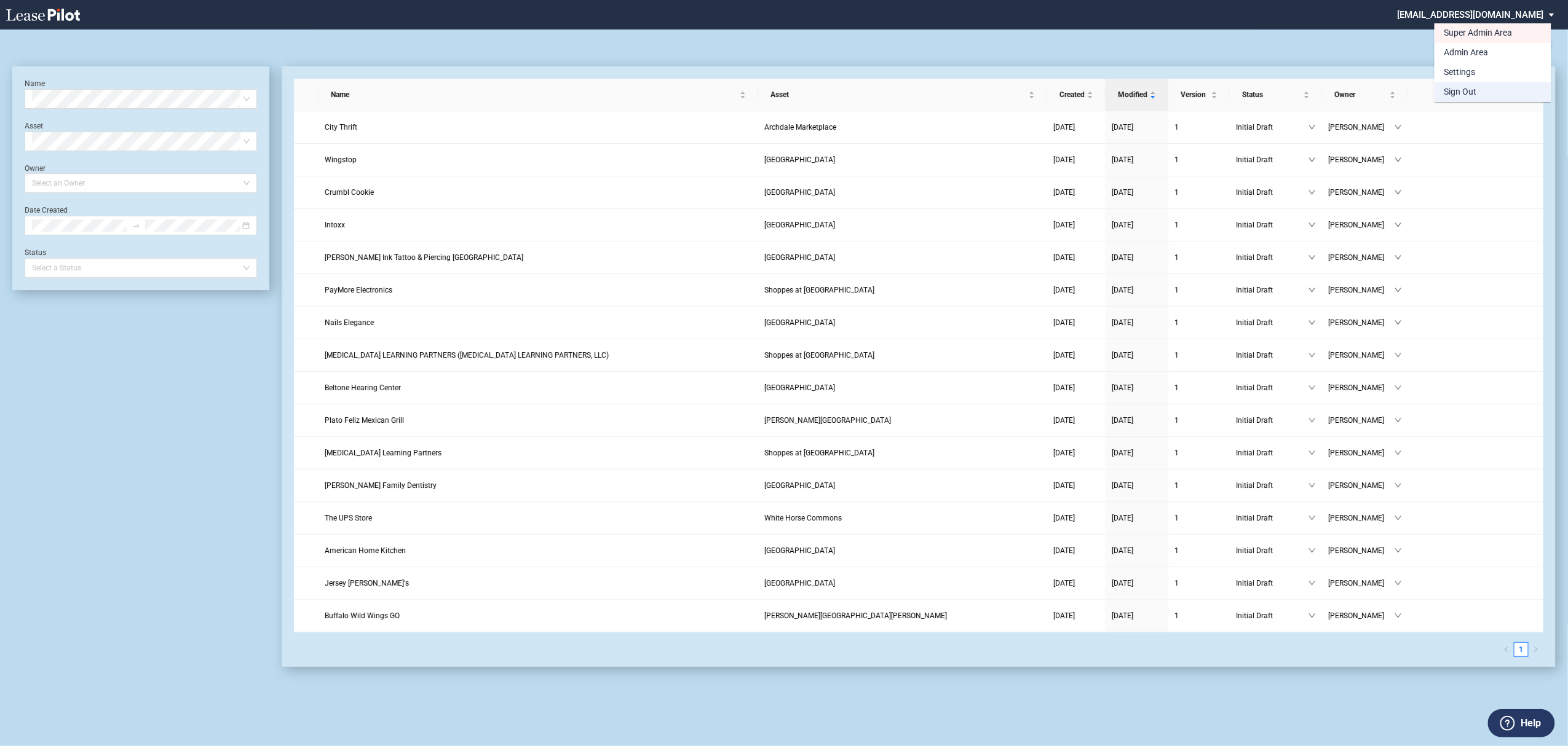
click at [1486, 91] on md-option "Sign Out" at bounding box center [1493, 91] width 117 height 19
